Goal: Information Seeking & Learning: Learn about a topic

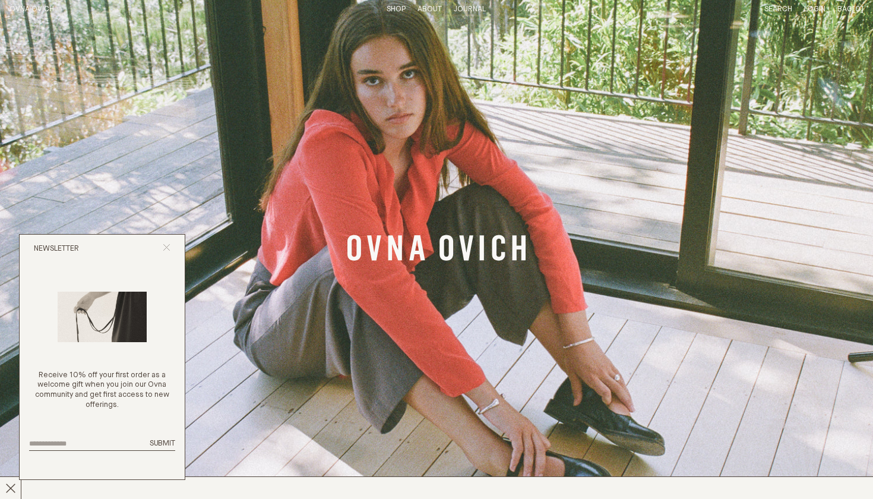
click at [165, 248] on line "Close popup" at bounding box center [166, 247] width 7 height 7
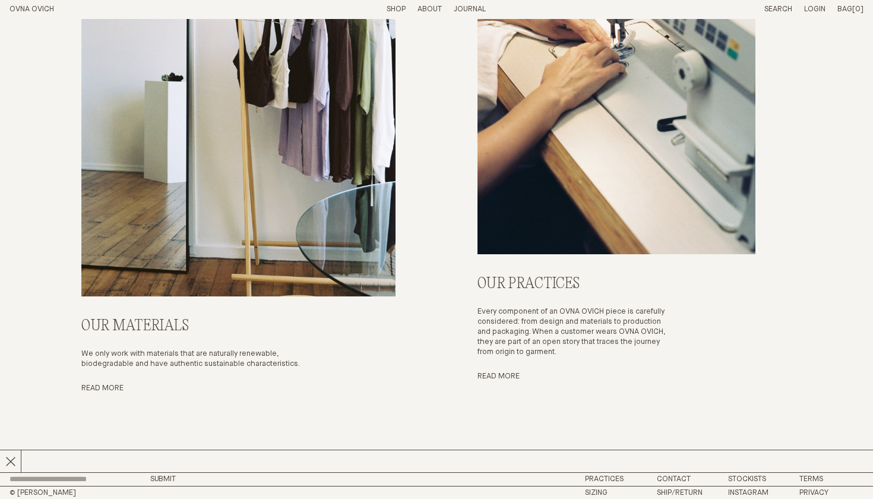
scroll to position [8446, 0]
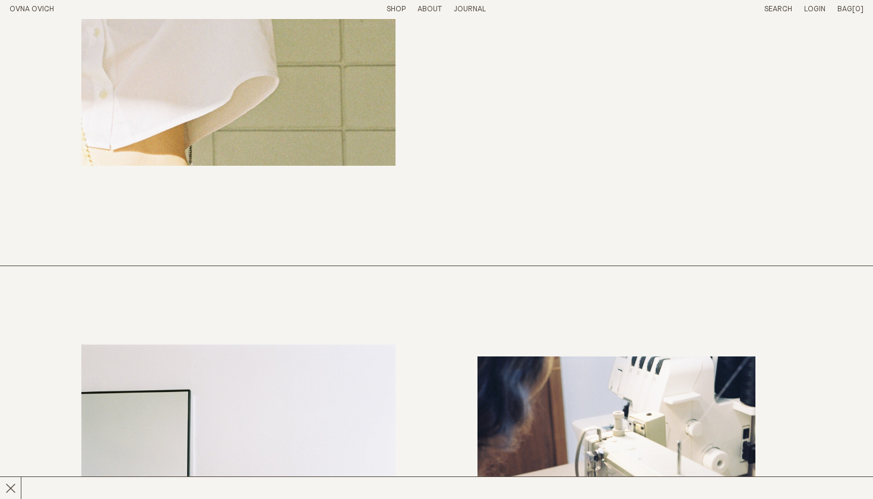
scroll to position [3898, 0]
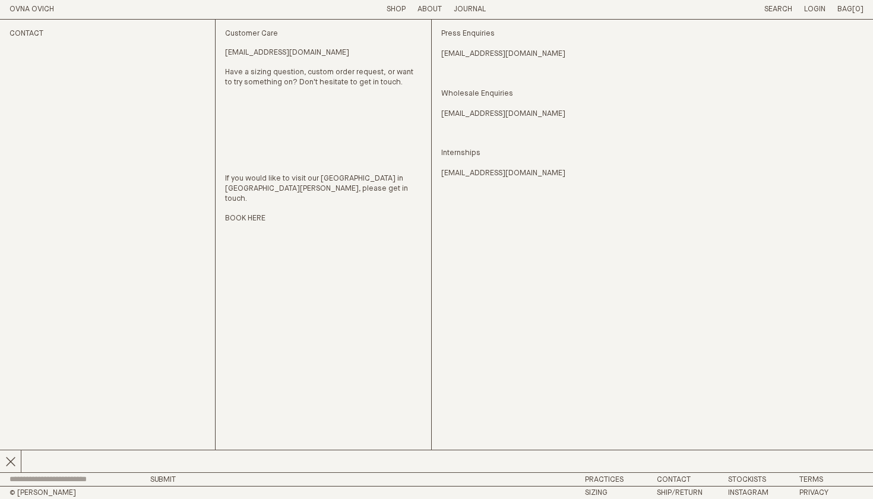
click at [434, 11] on p "About" at bounding box center [430, 10] width 24 height 10
click at [379, 12] on link "Story" at bounding box center [386, 9] width 23 height 8
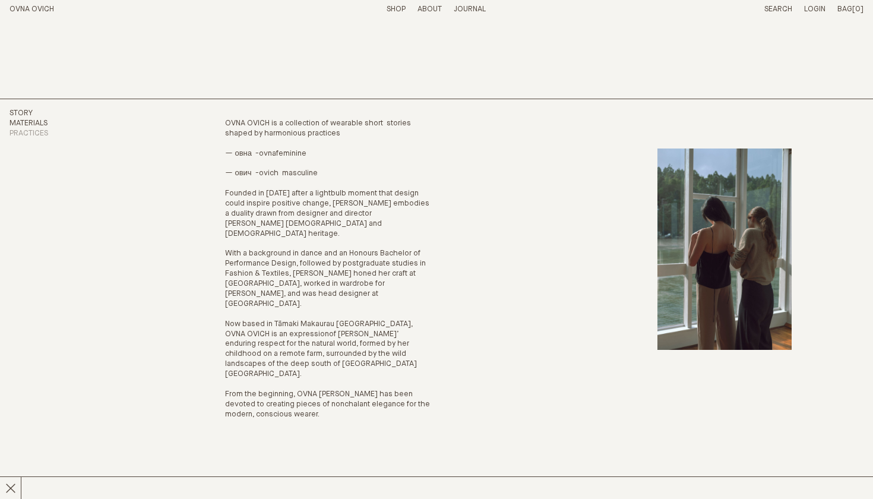
click at [40, 122] on link "Materials" at bounding box center [29, 123] width 38 height 8
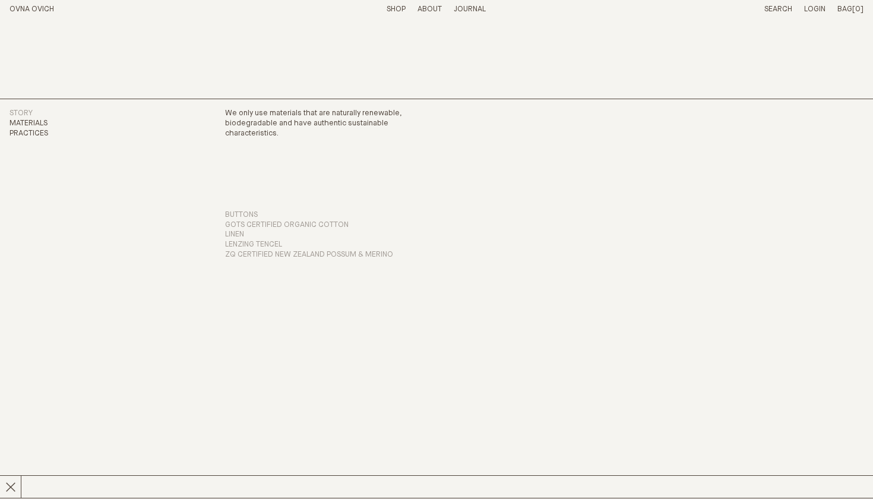
click at [44, 133] on link "Practices" at bounding box center [29, 133] width 39 height 8
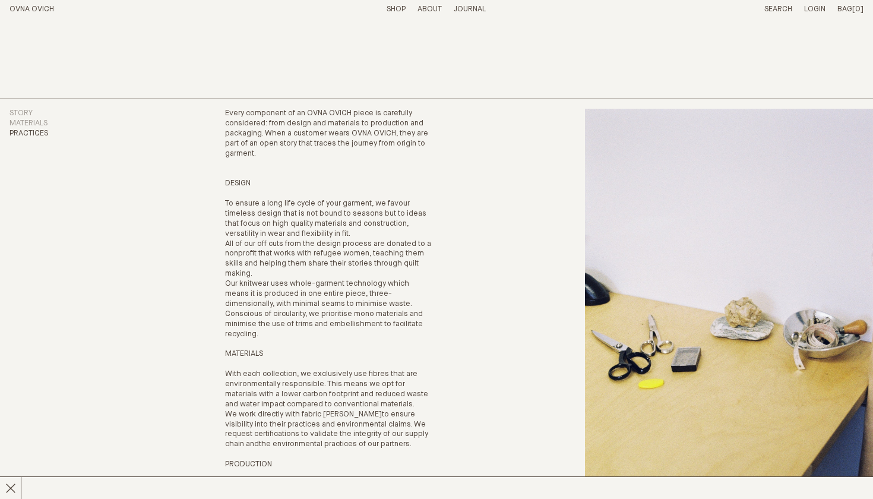
click at [399, 7] on link "Shop" at bounding box center [396, 9] width 19 height 8
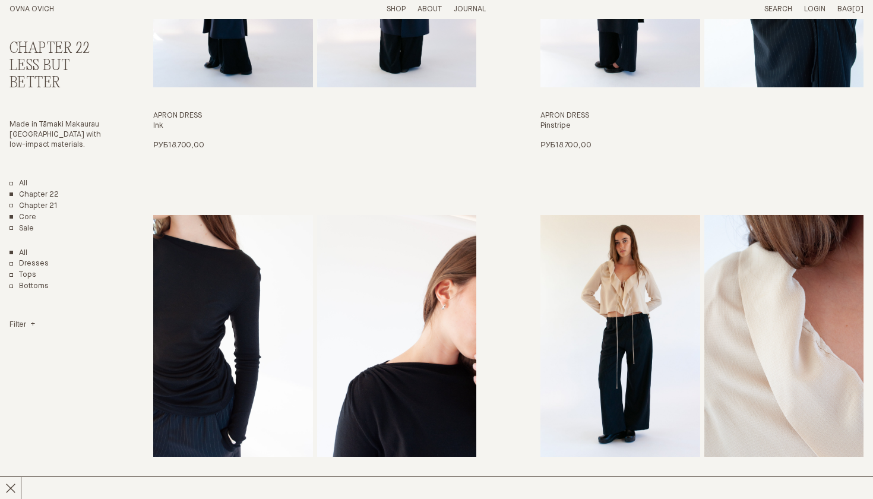
scroll to position [276, 0]
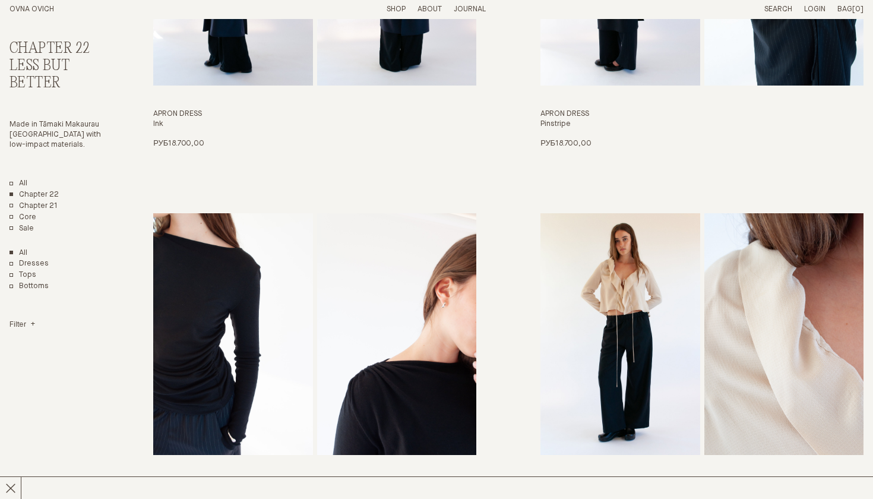
click at [18, 311] on div "All Chapter 22 Chapter 21 Core Sale All Dresses Tops Bottoms Filter" at bounding box center [59, 254] width 99 height 151
click at [18, 320] on h4 "Filter" at bounding box center [23, 325] width 26 height 10
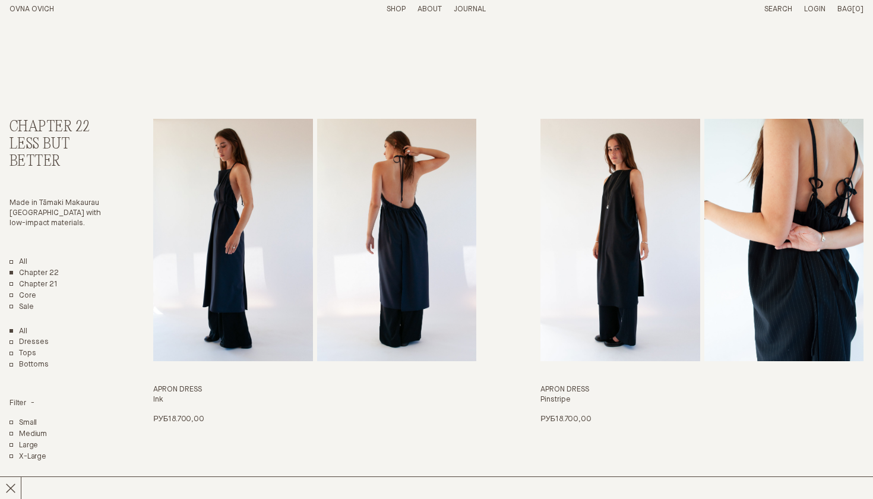
scroll to position [0, 0]
click at [261, 276] on img "Apron Dress" at bounding box center [232, 240] width 159 height 242
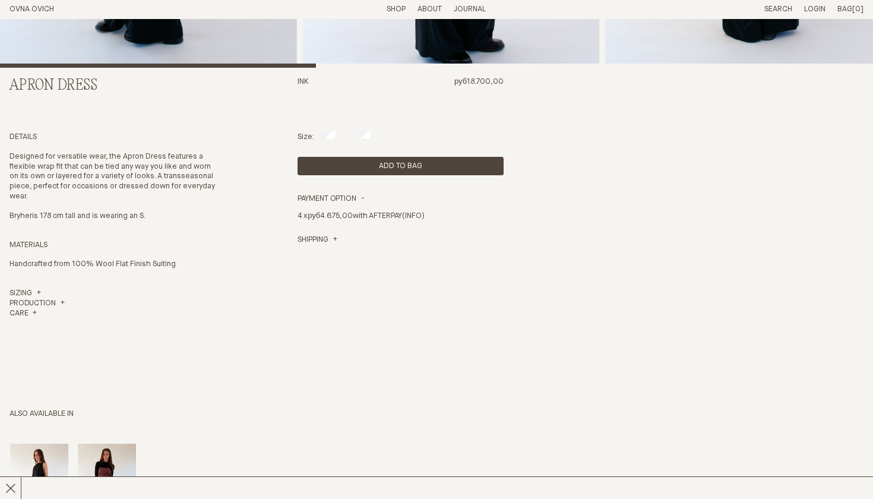
scroll to position [377, 0]
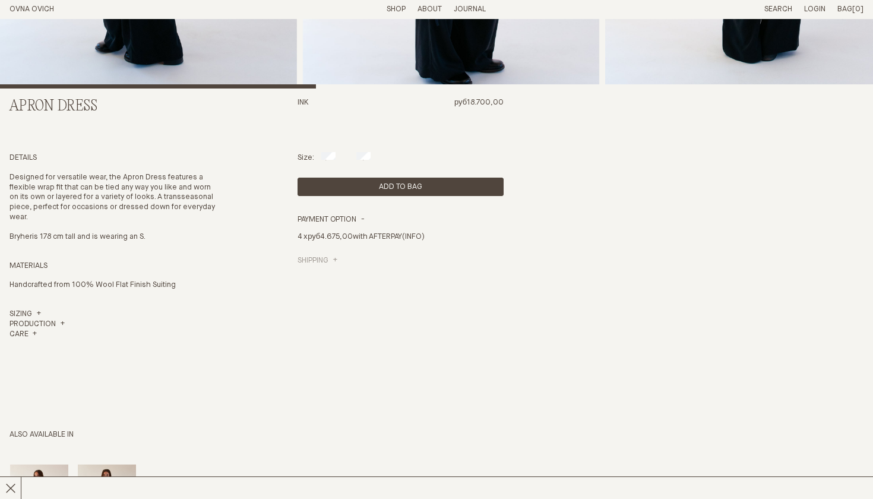
click at [330, 258] on link "Shipping" at bounding box center [318, 261] width 40 height 10
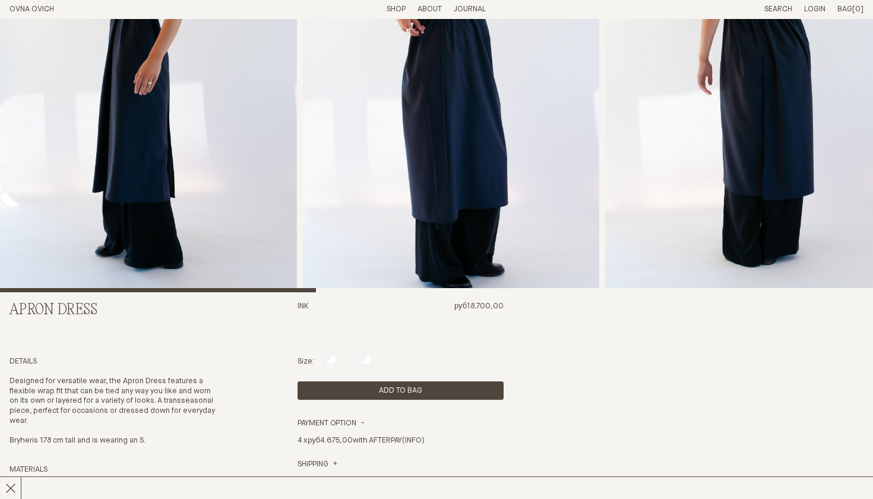
scroll to position [170, 0]
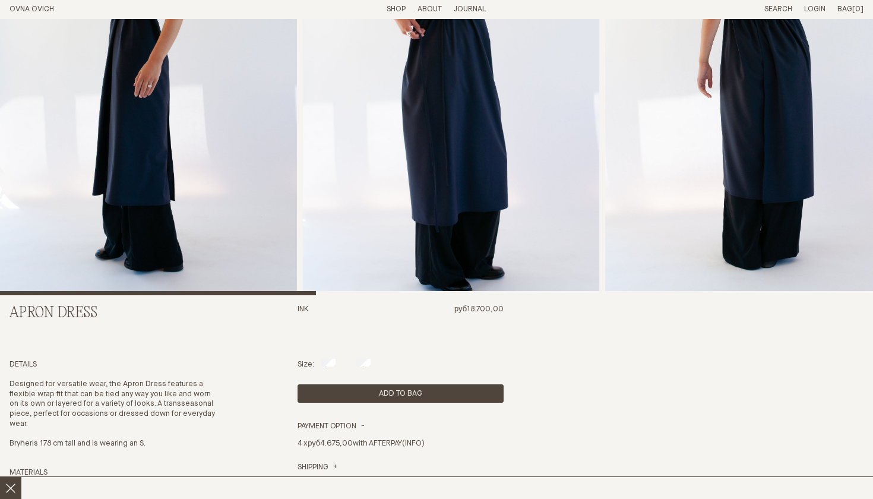
click at [7, 494] on button at bounding box center [10, 488] width 21 height 22
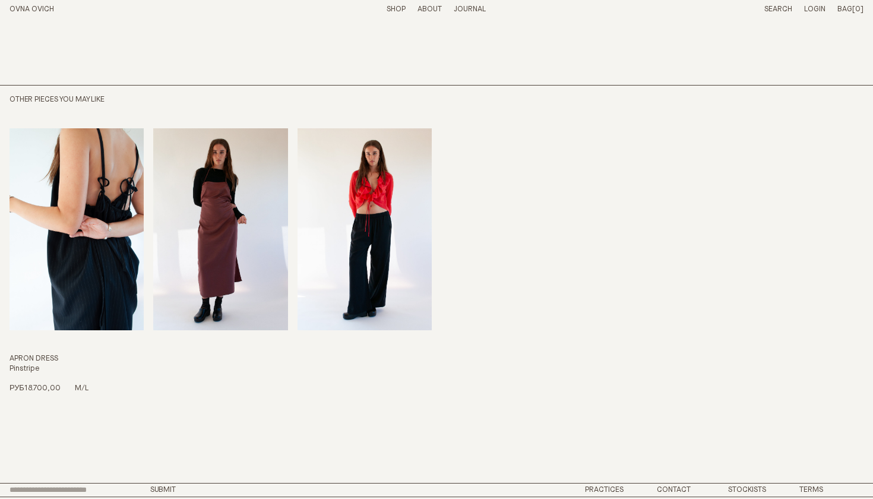
scroll to position [981, 0]
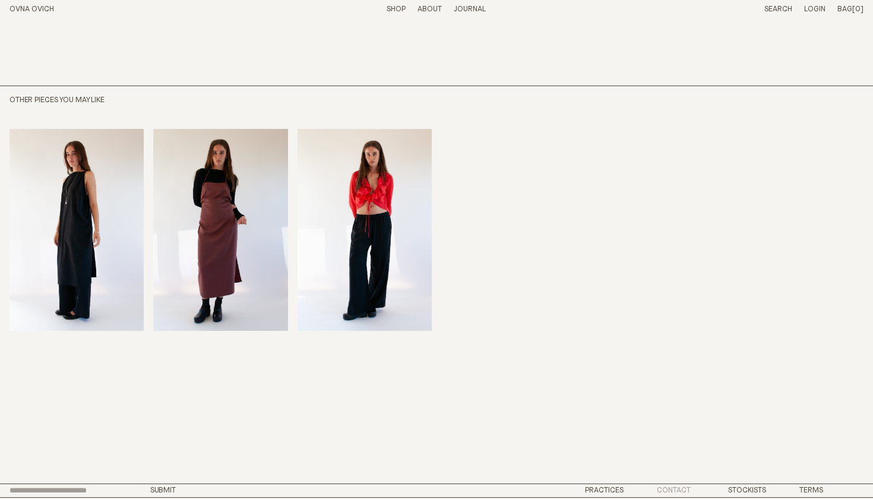
click at [679, 486] on link "Contact" at bounding box center [674, 490] width 34 height 8
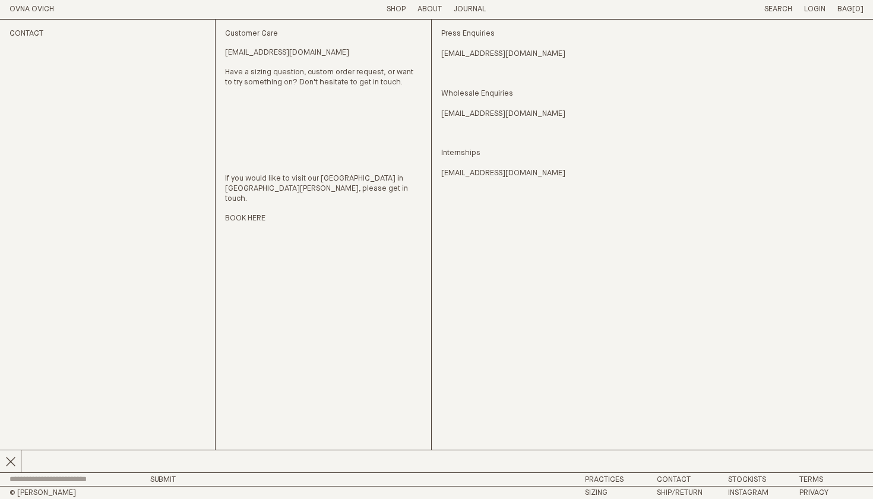
scroll to position [18, 0]
